Goal: Find specific page/section: Find specific page/section

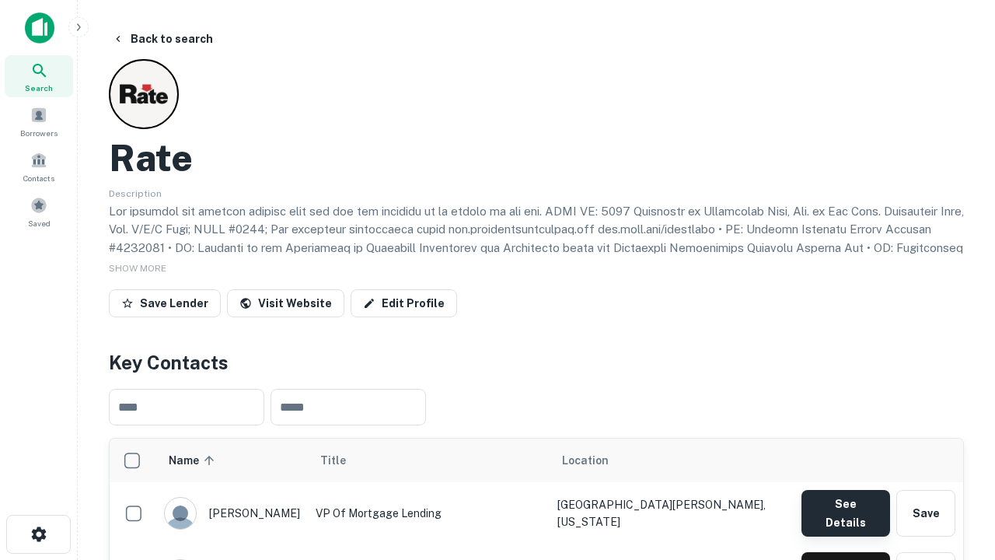
click at [845, 505] on button "See Details" at bounding box center [845, 513] width 89 height 47
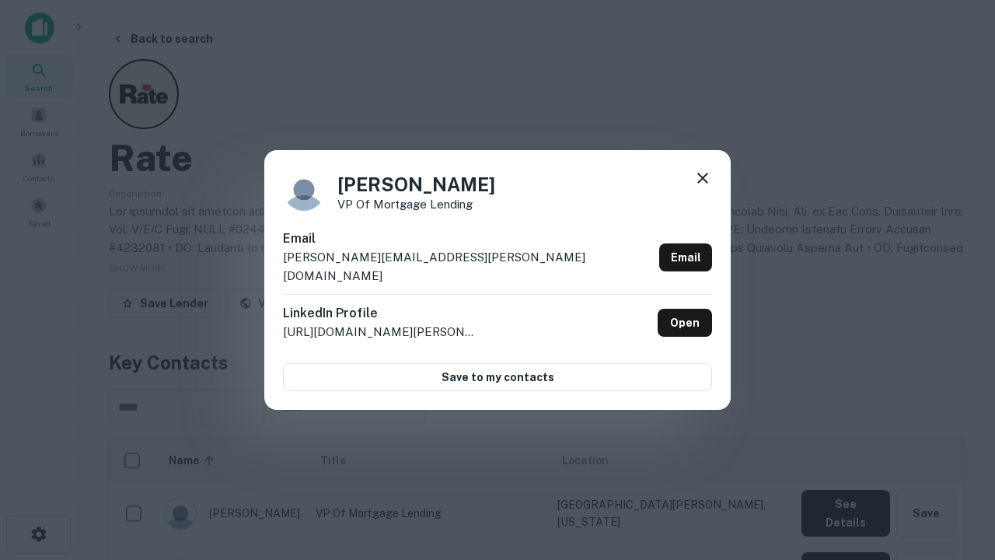
click at [703, 187] on icon at bounding box center [702, 178] width 19 height 19
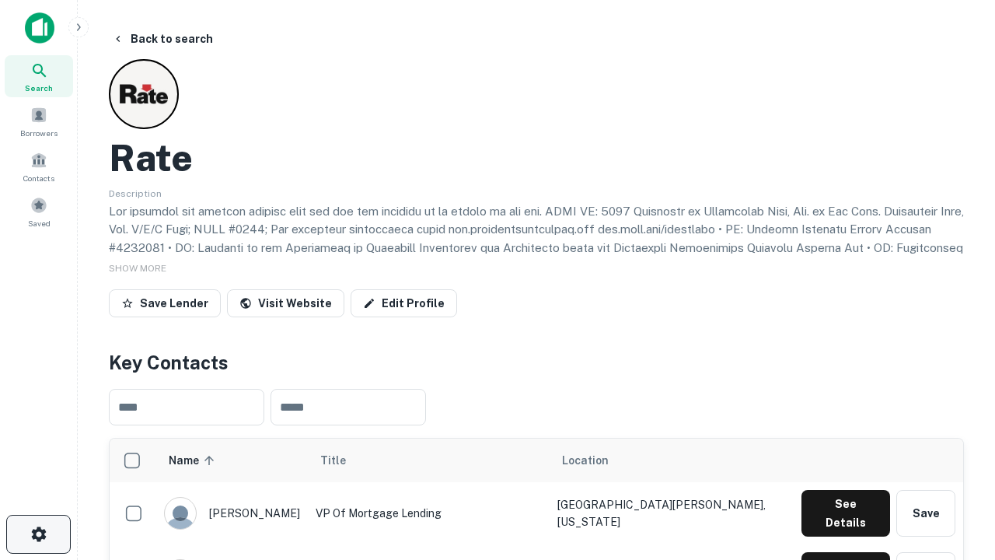
click at [38, 534] on icon "button" at bounding box center [39, 534] width 19 height 19
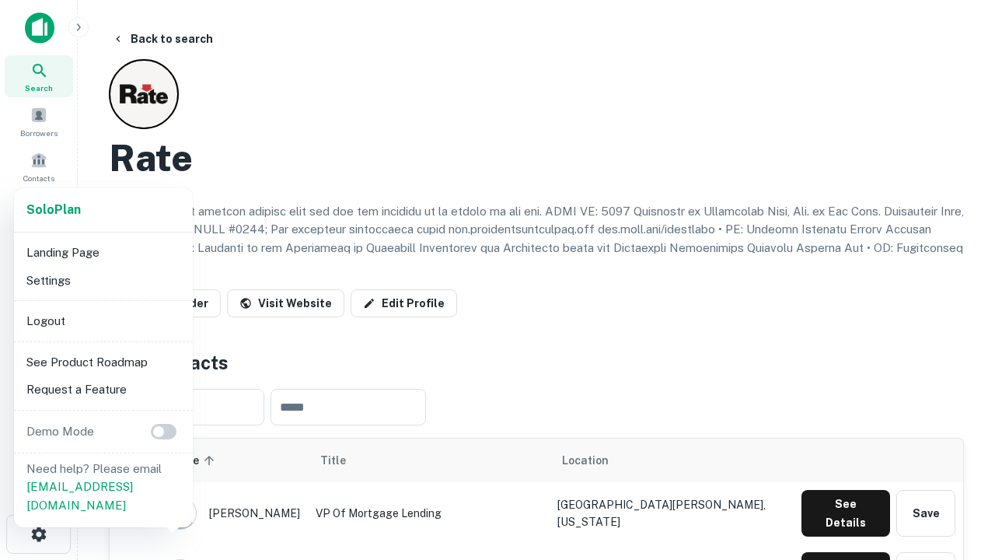
click at [103, 320] on li "Logout" at bounding box center [103, 321] width 166 height 28
